Goal: Browse casually

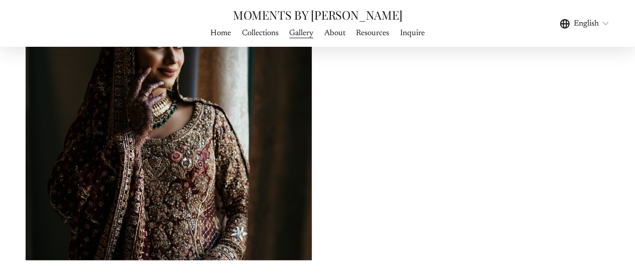
scroll to position [1506, 0]
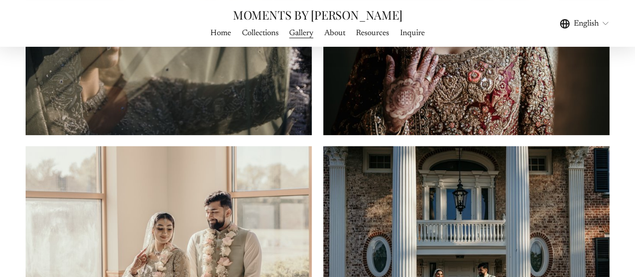
click at [0, 0] on span "WEDDING PHOTOGRAPHY" at bounding box center [0, 0] width 0 height 0
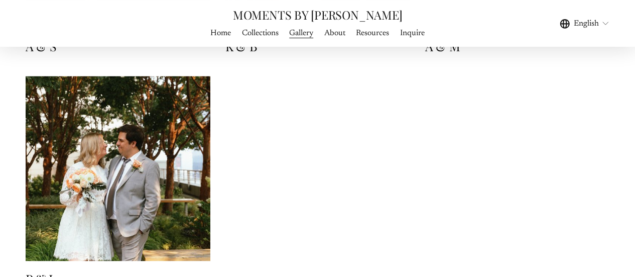
scroll to position [8152, 0]
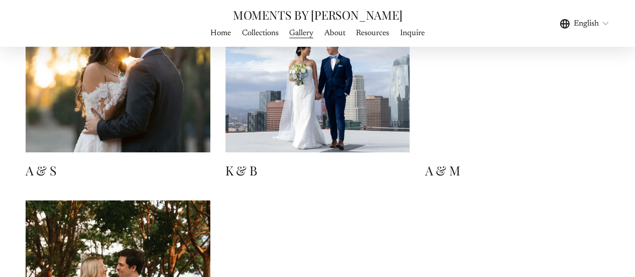
click at [320, 86] on img at bounding box center [317, 59] width 185 height 185
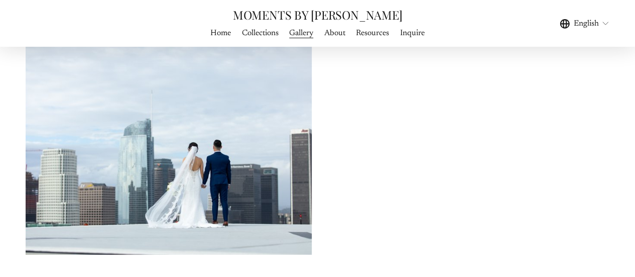
scroll to position [1506, 0]
